Goal: Task Accomplishment & Management: Manage account settings

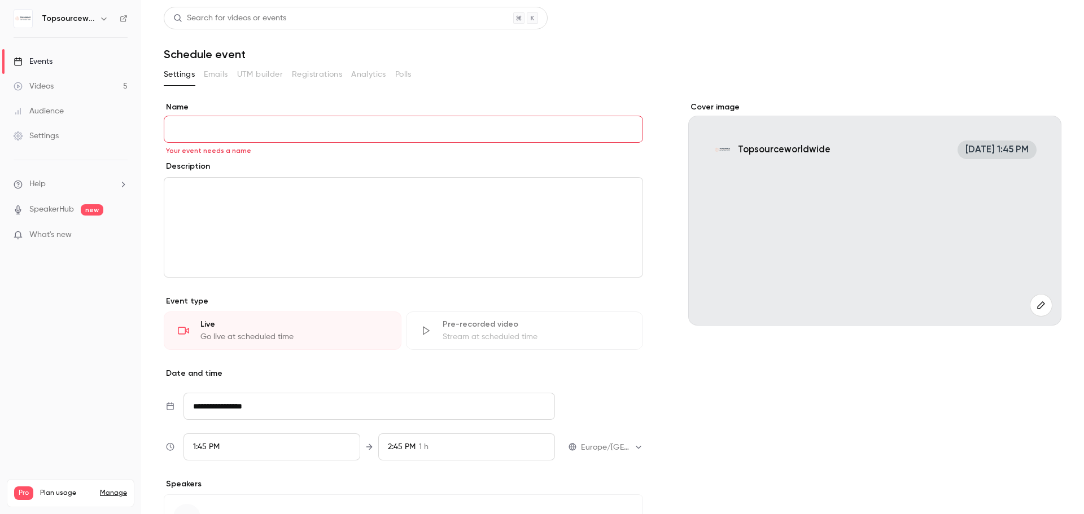
click at [69, 19] on h6 "Topsourceworldwide" at bounding box center [68, 18] width 53 height 11
click at [39, 62] on div "Events" at bounding box center [33, 61] width 39 height 11
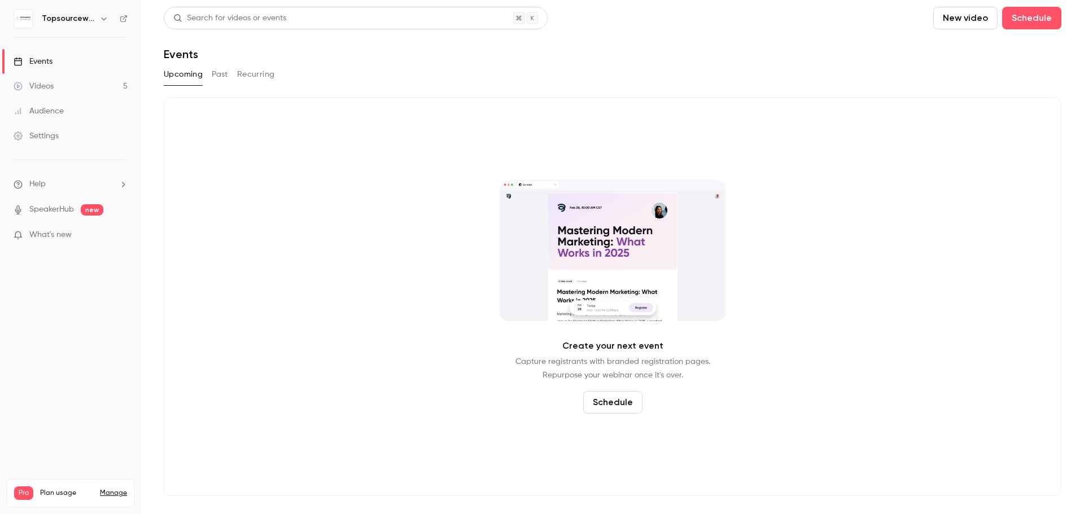
click at [73, 86] on link "Videos 5" at bounding box center [70, 86] width 141 height 25
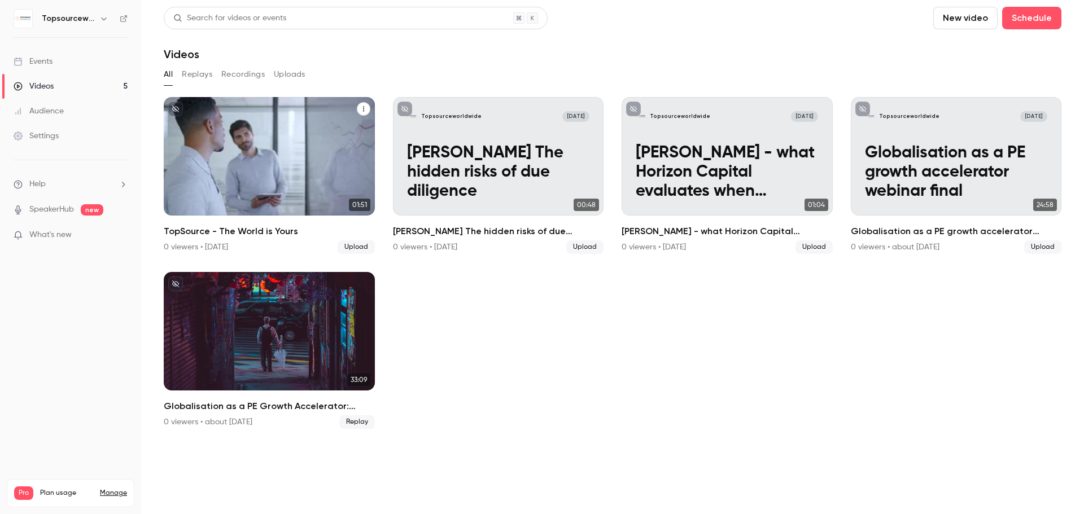
click at [321, 167] on p "TopSource - The World is Yours" at bounding box center [269, 182] width 182 height 38
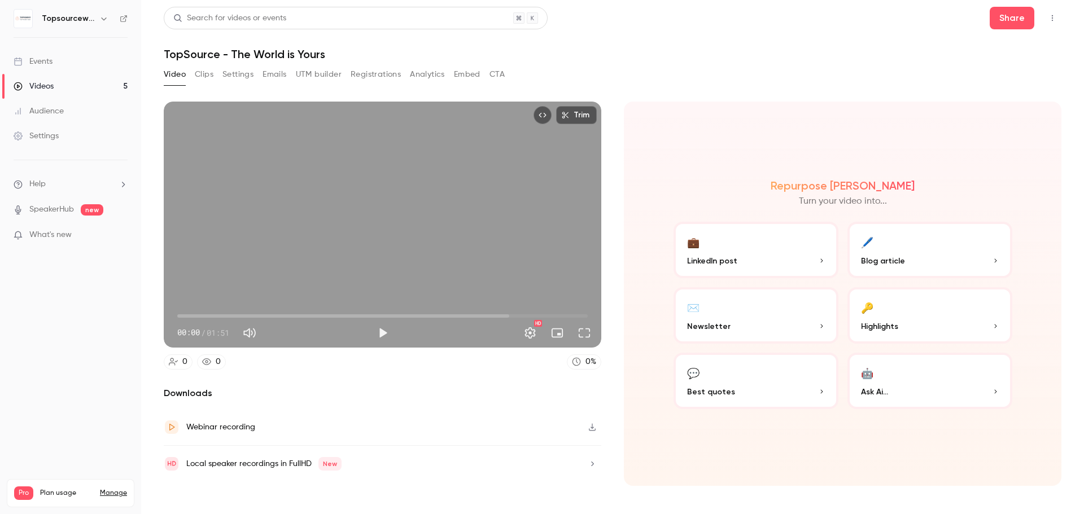
click at [52, 85] on div "Videos" at bounding box center [34, 86] width 40 height 11
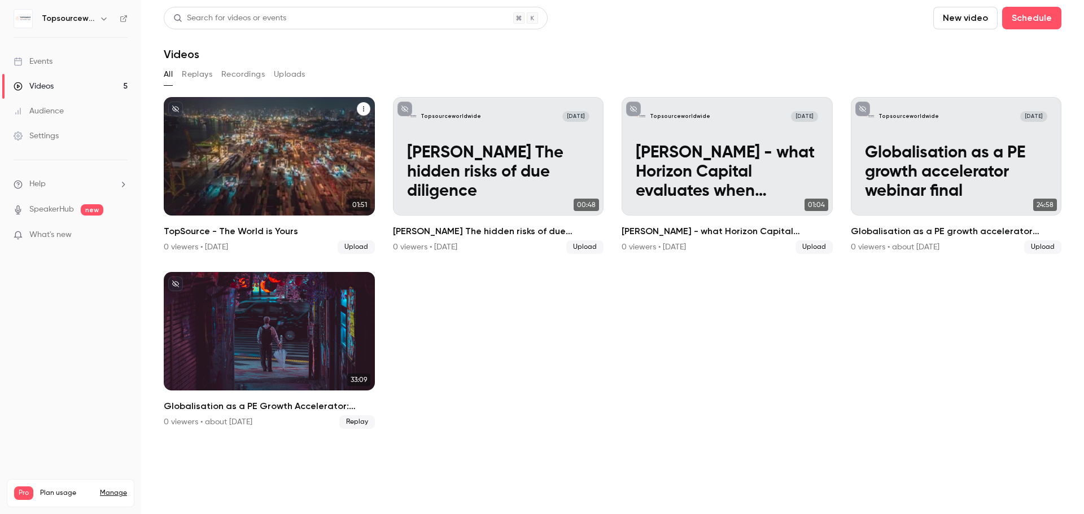
click at [299, 152] on div "Topsourceworldwide [DATE] TopSource - The World is Yours" at bounding box center [269, 156] width 211 height 119
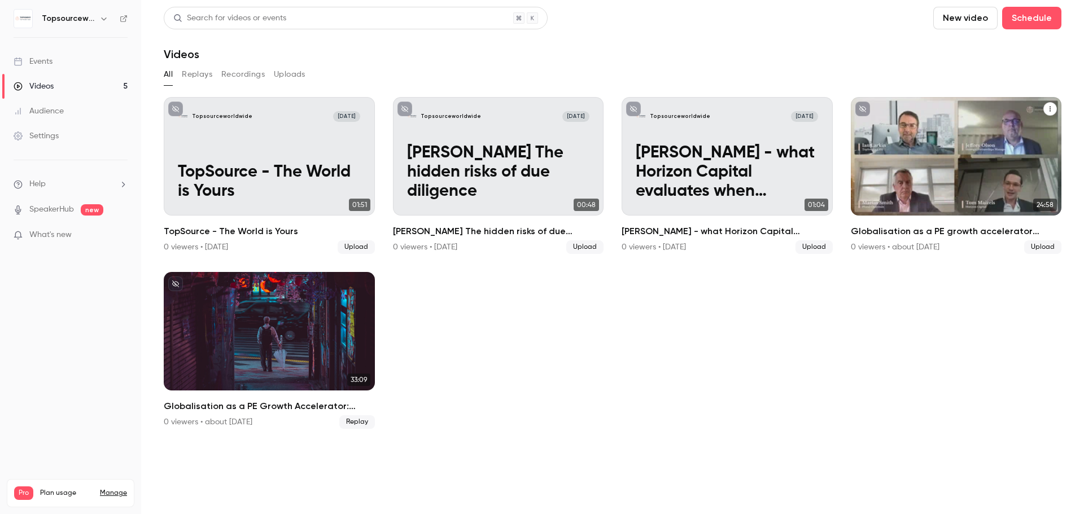
click at [966, 156] on p "Globalisation as a PE growth accelerator webinar final" at bounding box center [956, 173] width 182 height 58
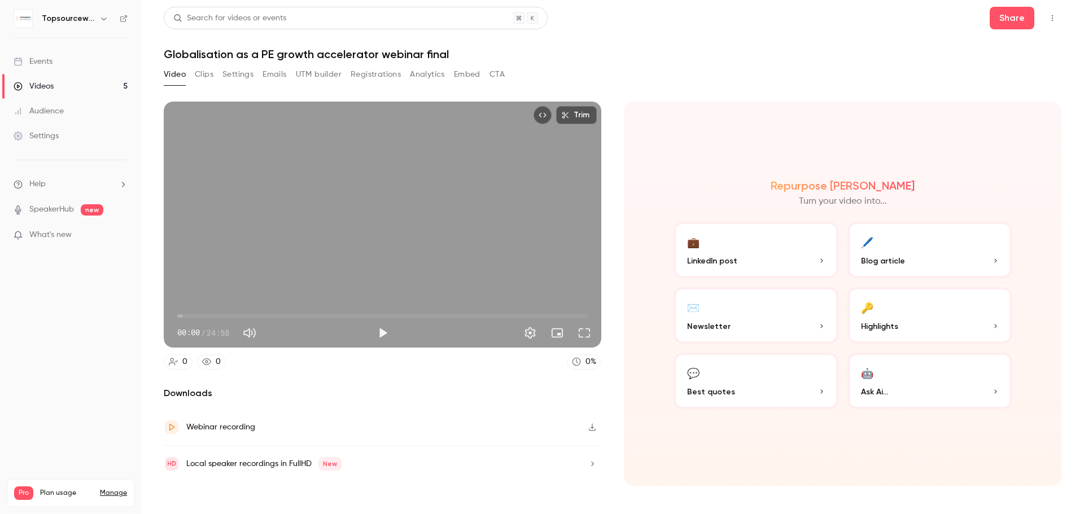
click at [498, 410] on div "Webinar recording" at bounding box center [382, 427] width 437 height 37
click at [234, 77] on button "Settings" at bounding box center [237, 74] width 31 height 18
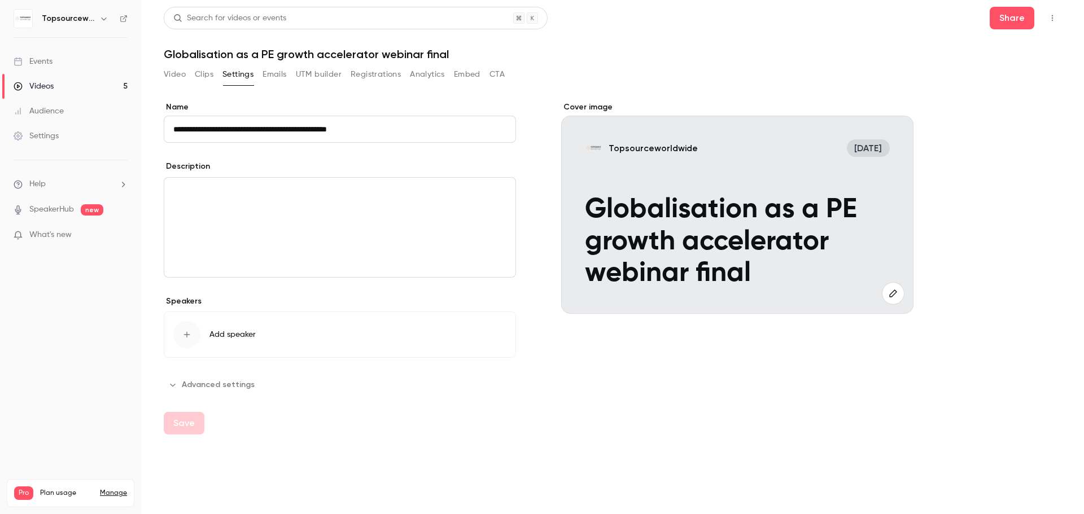
click at [231, 383] on button "Advanced settings" at bounding box center [213, 385] width 98 height 18
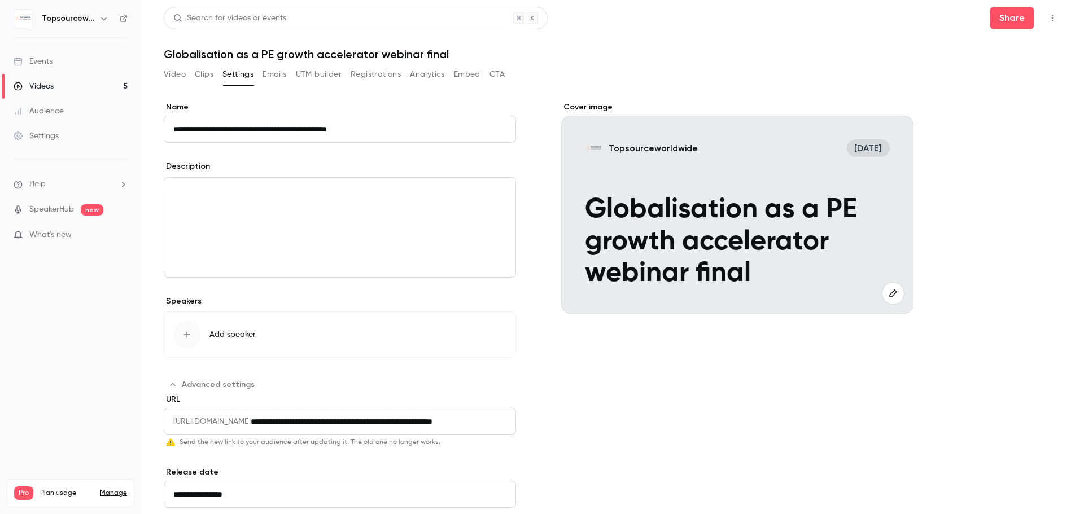
click at [304, 70] on button "UTM builder" at bounding box center [319, 74] width 46 height 18
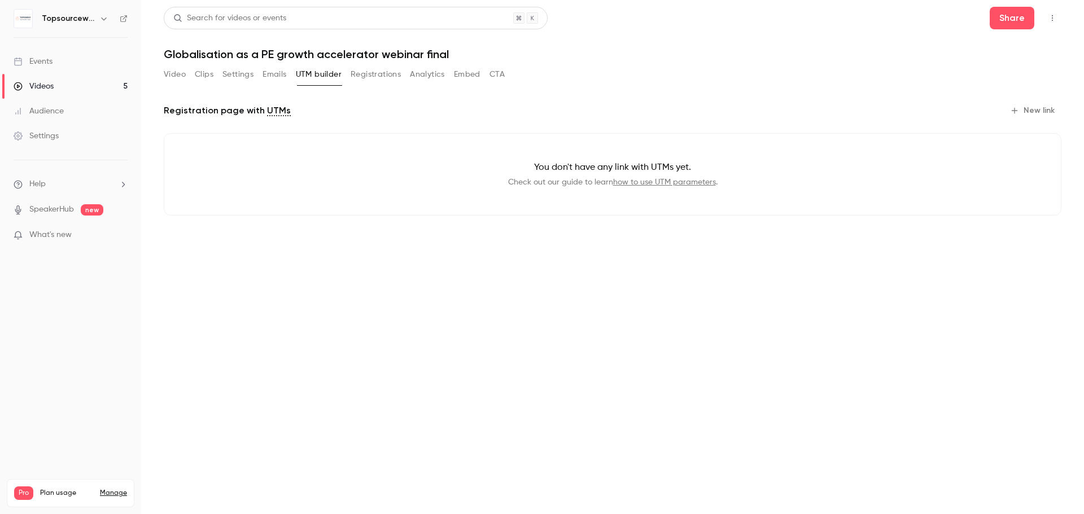
click at [383, 75] on button "Registrations" at bounding box center [375, 74] width 50 height 18
